Goal: Task Accomplishment & Management: Use online tool/utility

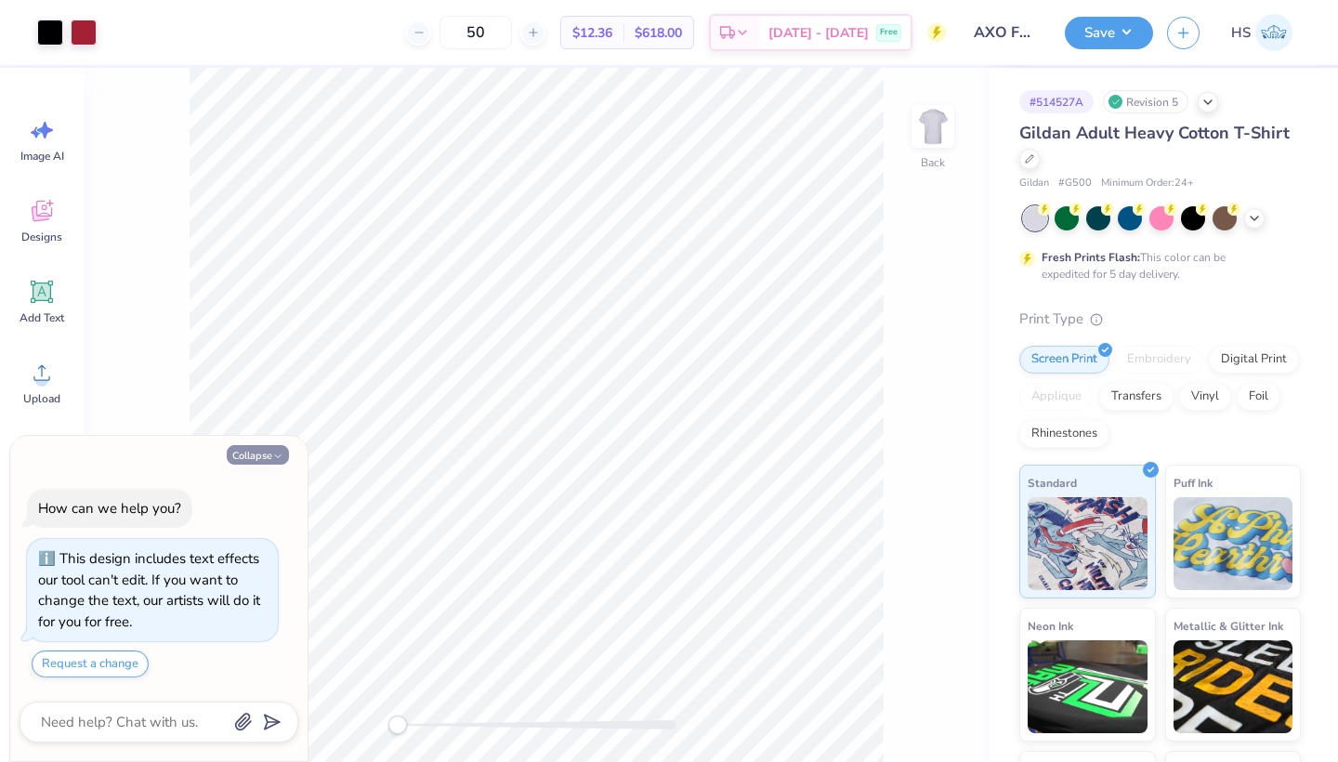
click at [266, 456] on button "Collapse" at bounding box center [258, 455] width 62 height 20
type textarea "x"
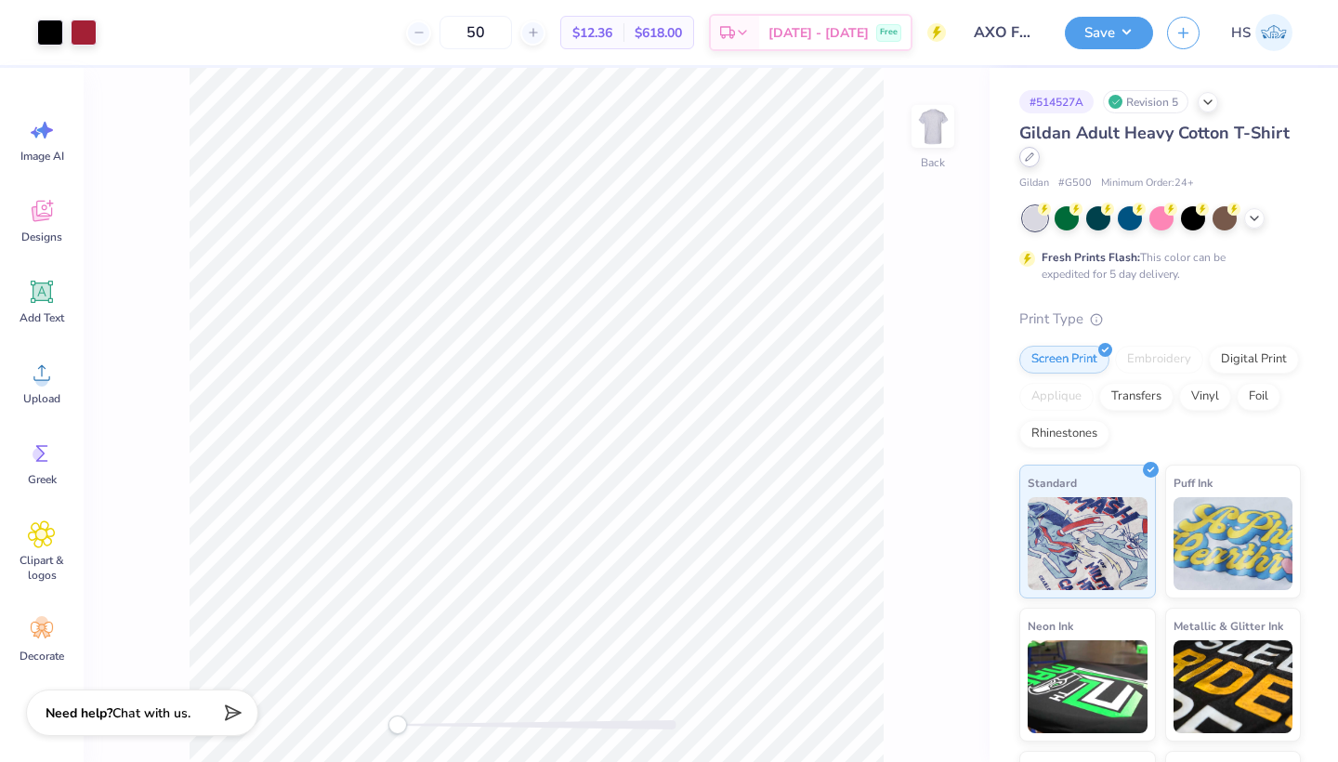
click at [1027, 163] on div at bounding box center [1029, 157] width 20 height 20
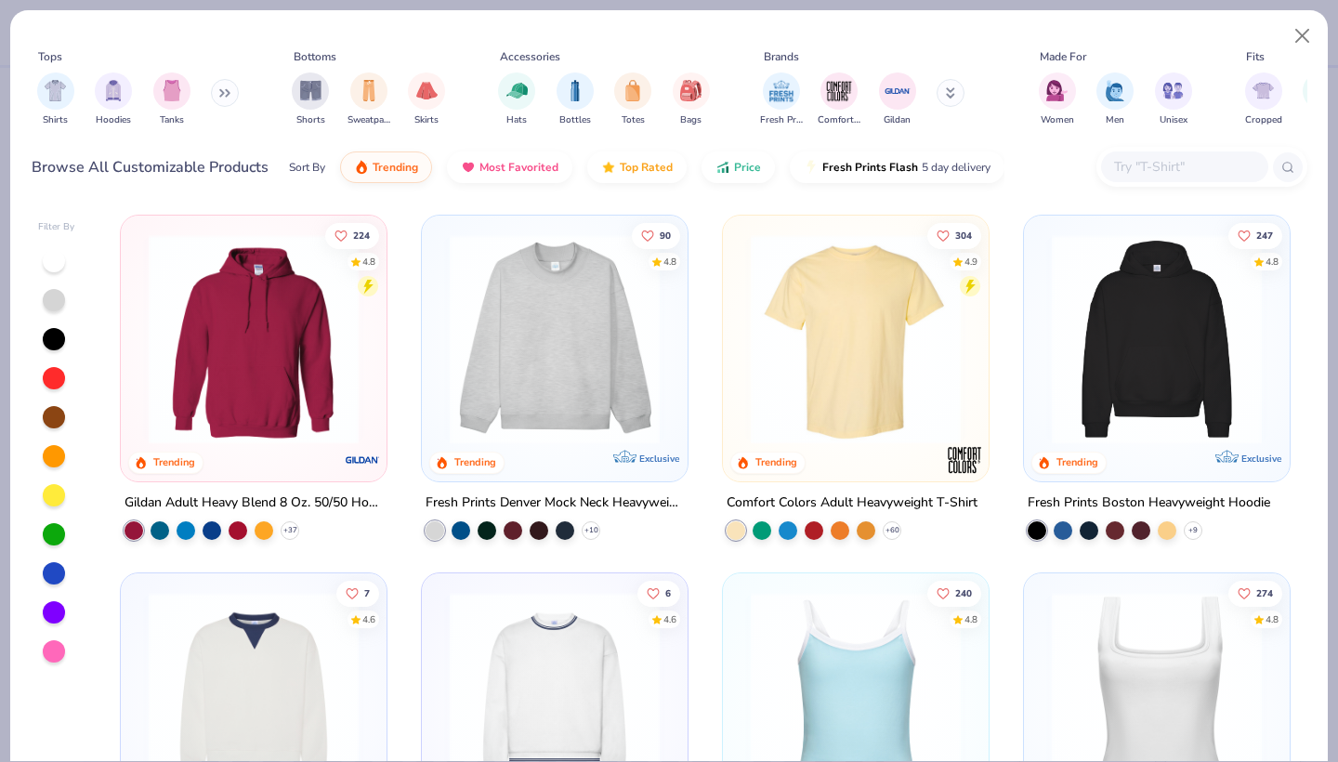
click at [58, 302] on div at bounding box center [54, 300] width 22 height 22
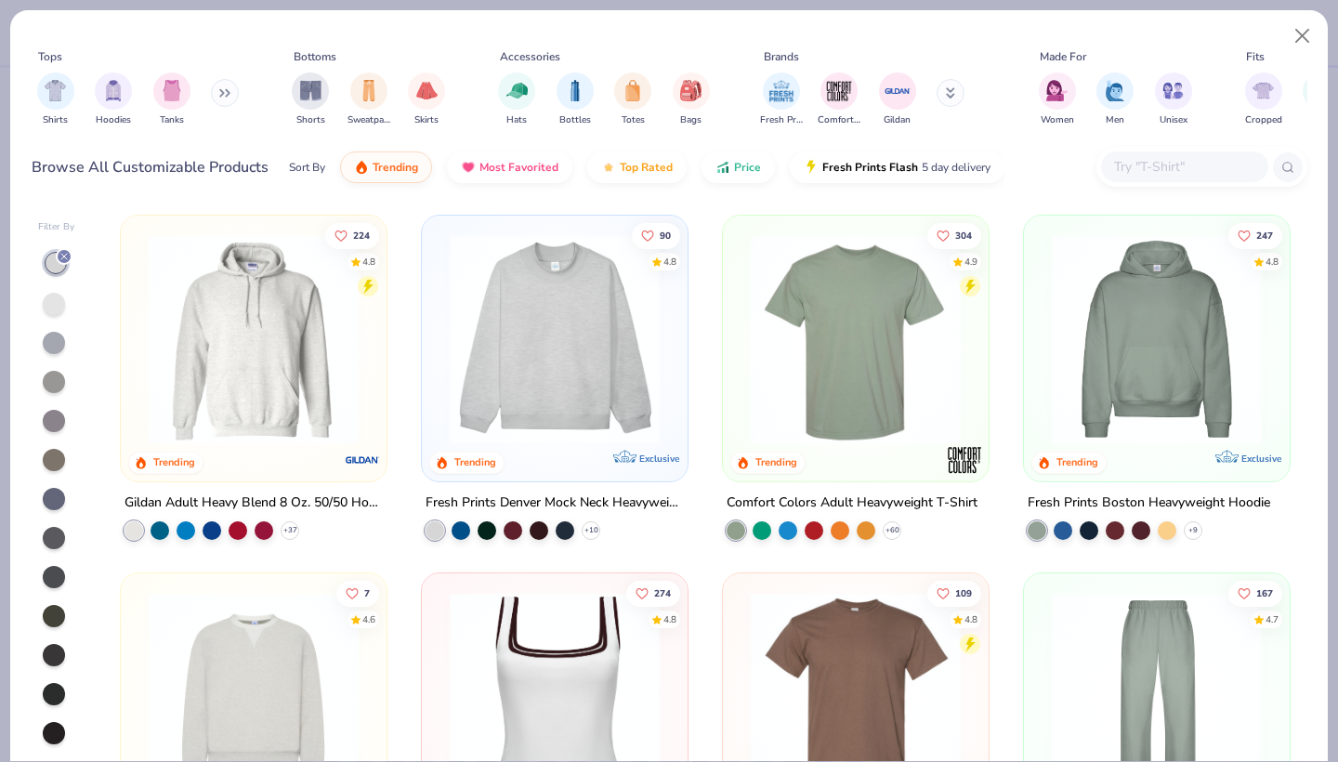
click at [818, 370] on img at bounding box center [855, 339] width 229 height 210
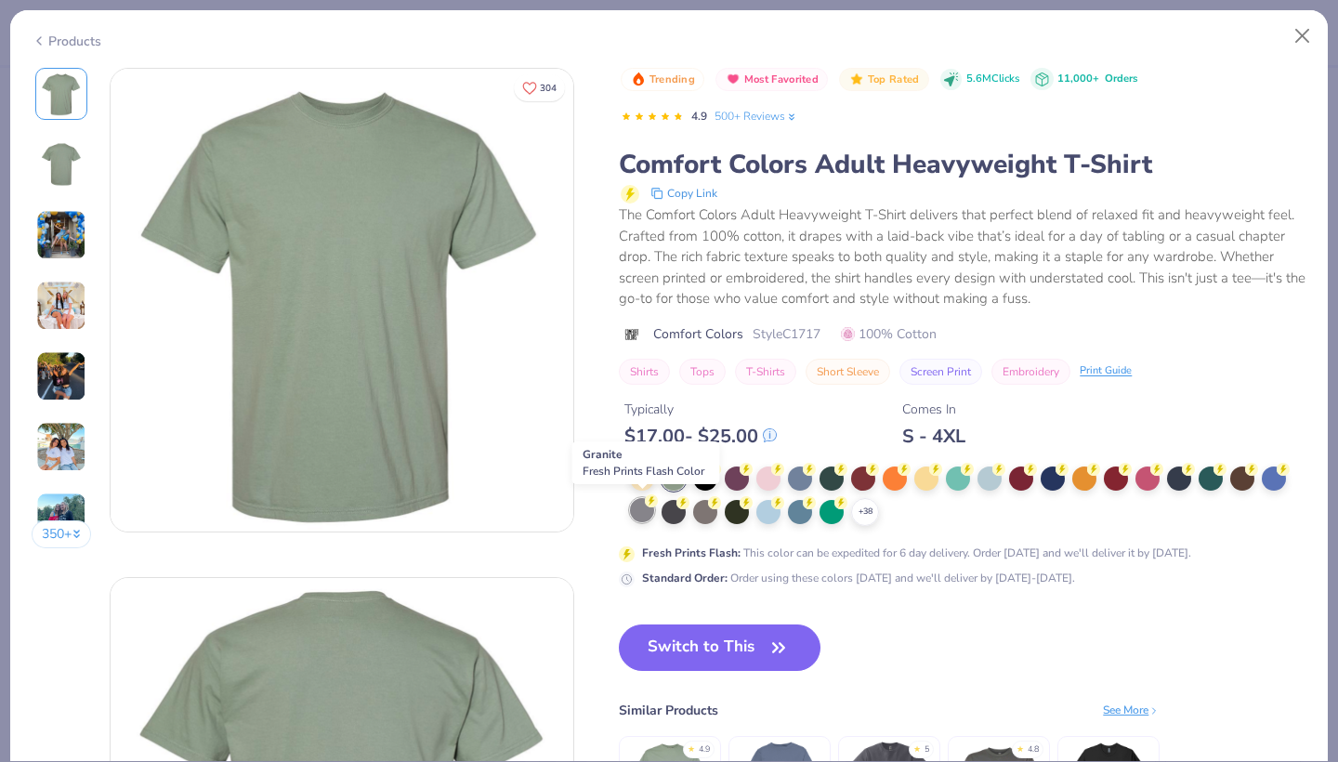
click at [644, 508] on div at bounding box center [642, 510] width 24 height 24
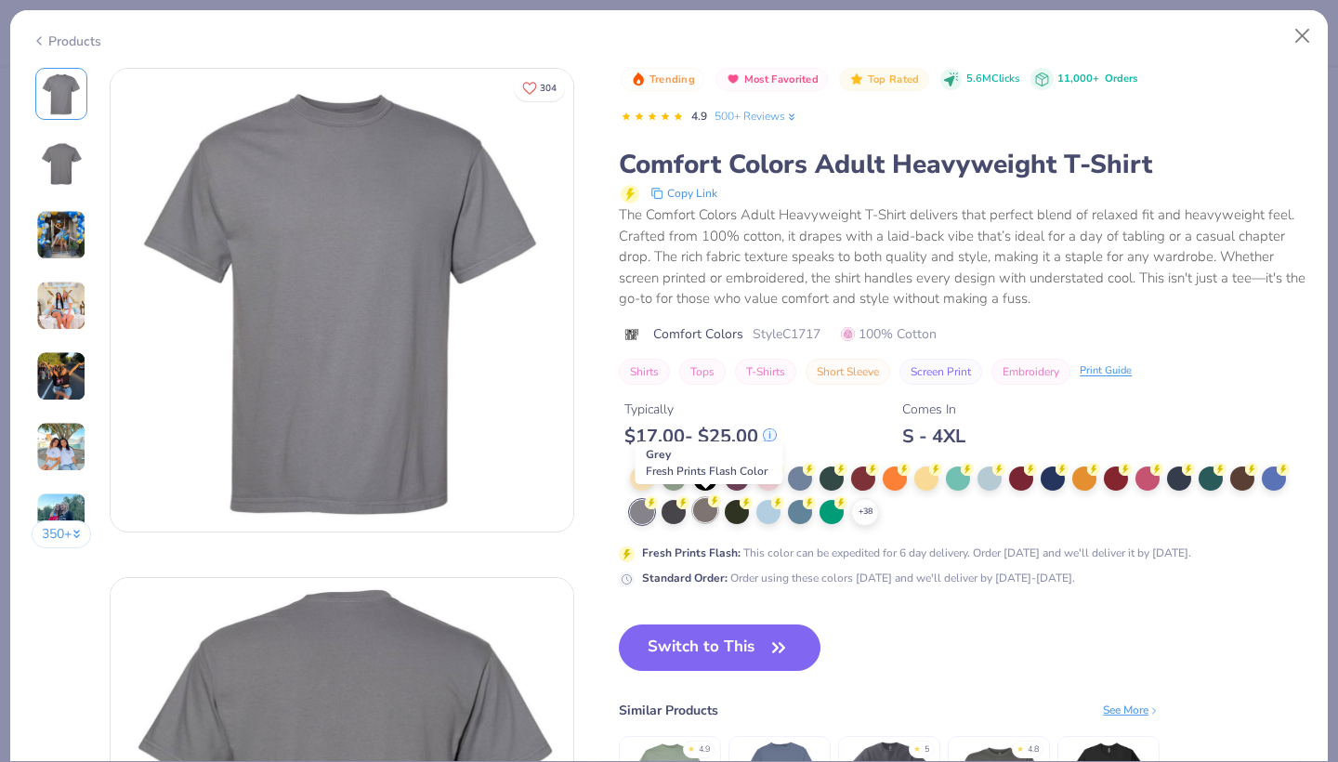
click at [706, 507] on div at bounding box center [705, 510] width 24 height 24
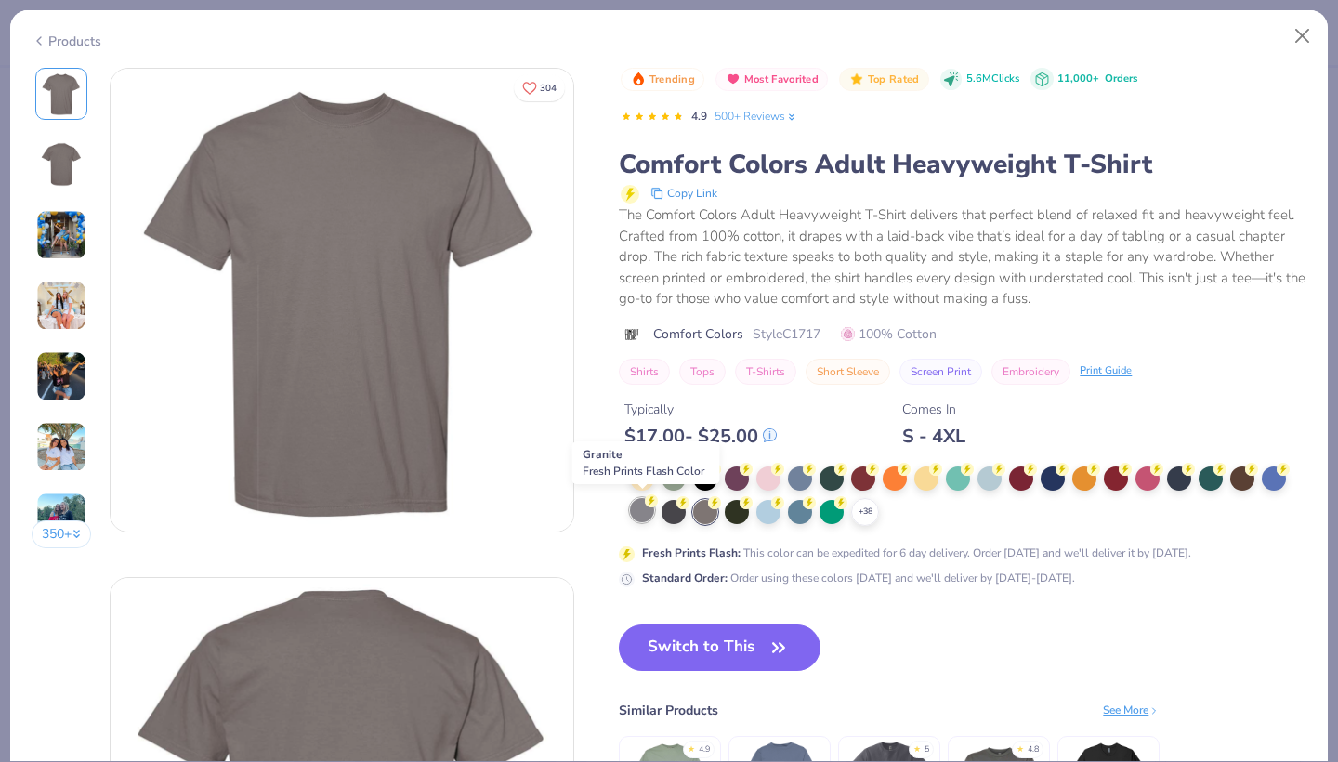
click at [644, 505] on div at bounding box center [642, 510] width 24 height 24
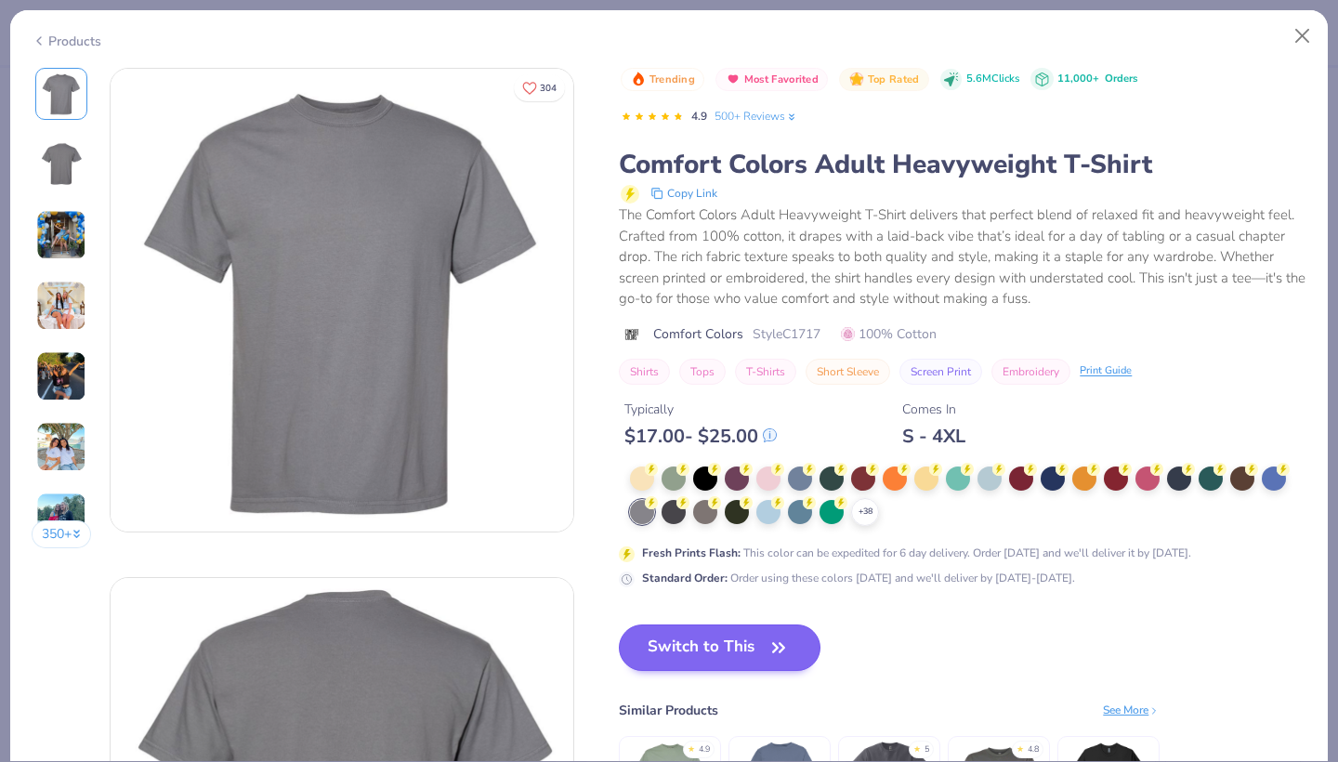
click at [687, 635] on button "Switch to This" at bounding box center [720, 647] width 202 height 46
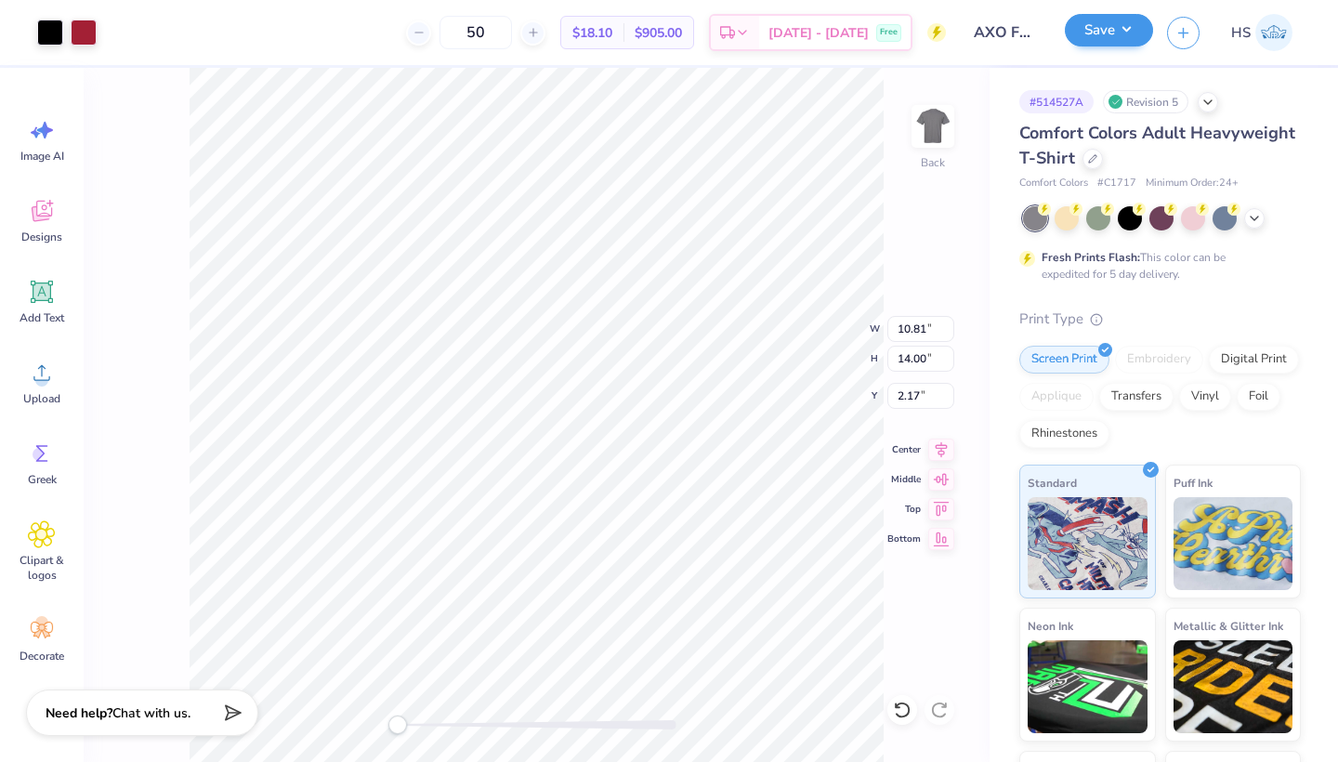
click at [1114, 25] on button "Save" at bounding box center [1109, 30] width 88 height 33
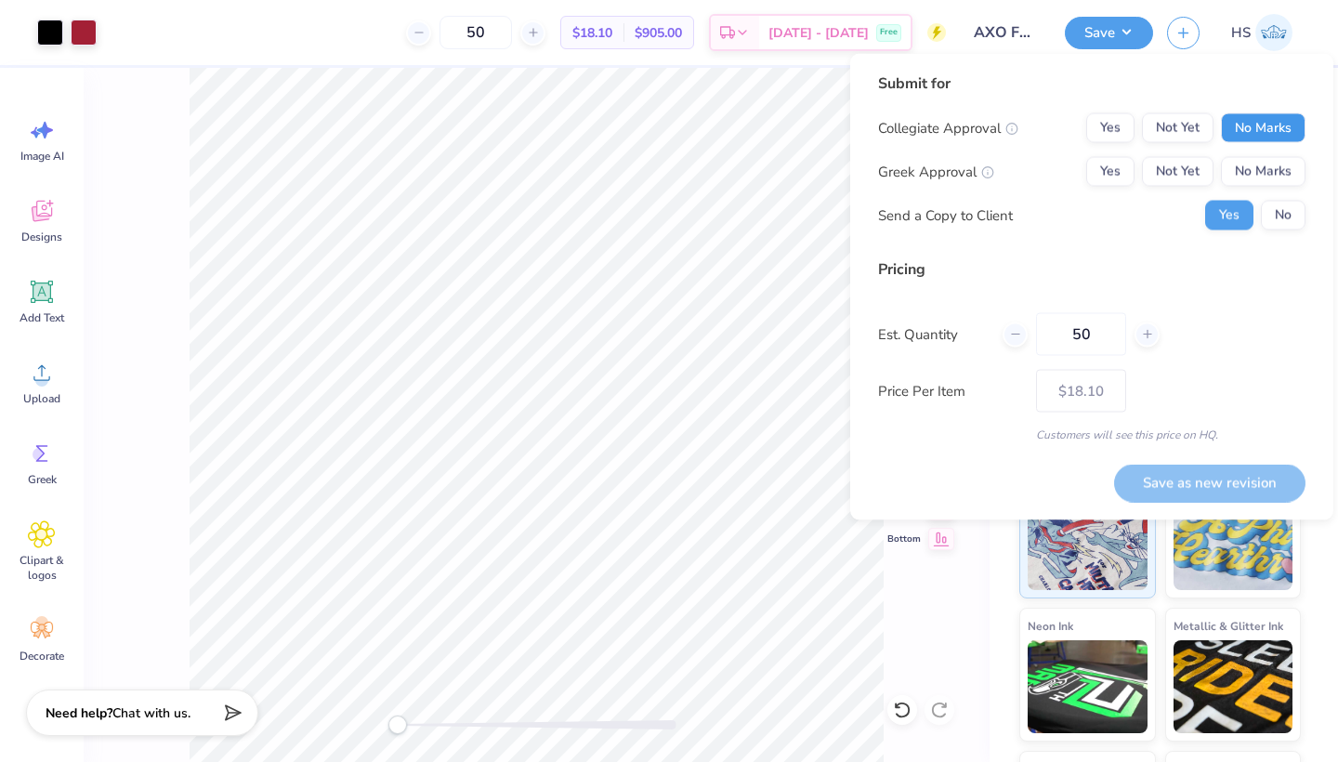
click at [1255, 127] on button "No Marks" at bounding box center [1263, 128] width 85 height 30
click at [1193, 170] on button "Not Yet" at bounding box center [1178, 172] width 72 height 30
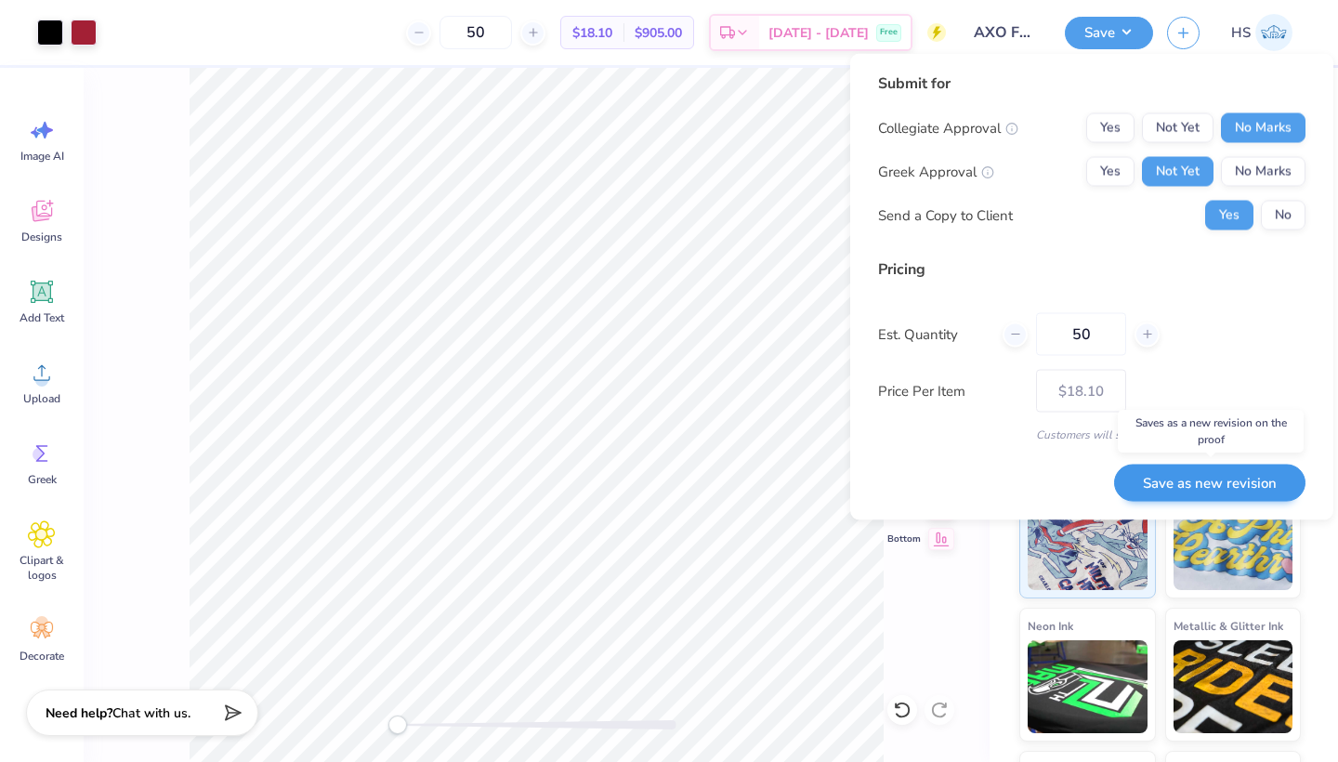
click at [1199, 478] on button "Save as new revision" at bounding box center [1209, 483] width 191 height 38
type input "$18.10"
